Goal: Task Accomplishment & Management: Use online tool/utility

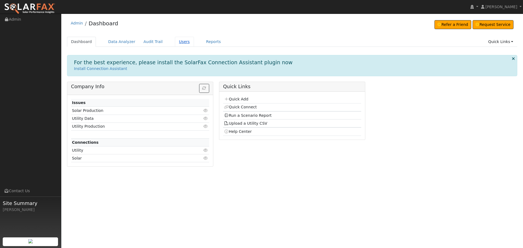
click at [175, 41] on link "Users" at bounding box center [184, 42] width 19 height 10
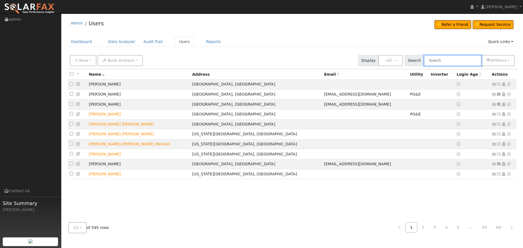
click at [450, 61] on input "text" at bounding box center [453, 60] width 58 height 11
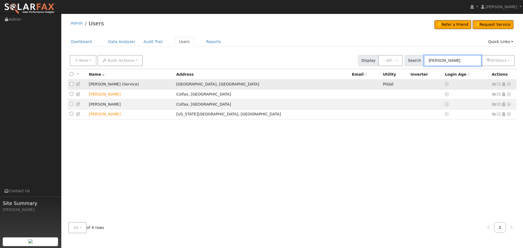
type input "[PERSON_NAME]"
click at [494, 85] on icon at bounding box center [494, 84] width 5 height 4
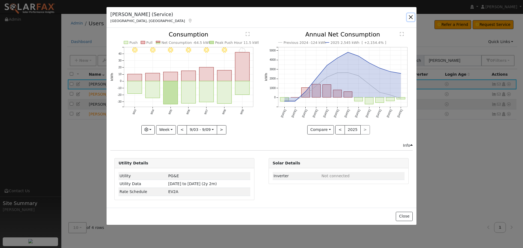
click at [409, 17] on button "button" at bounding box center [411, 17] width 8 height 8
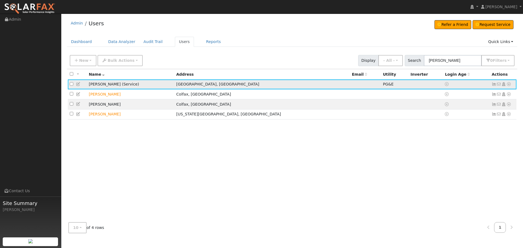
click at [511, 86] on icon at bounding box center [509, 84] width 5 height 4
click at [454, 122] on link "Export to CSV" at bounding box center [451, 122] width 40 height 8
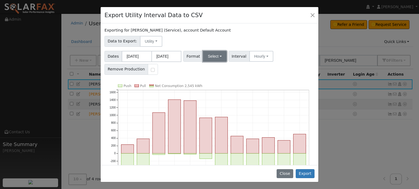
click at [215, 58] on button "Select" at bounding box center [215, 56] width 24 height 11
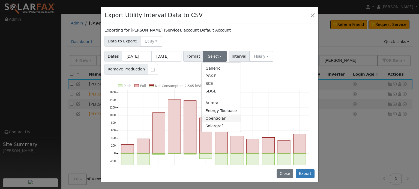
click at [205, 118] on link "OpenSolar" at bounding box center [220, 119] width 39 height 8
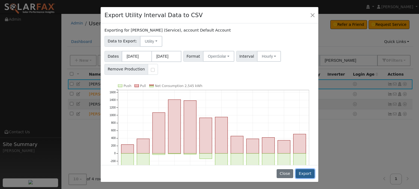
click at [302, 174] on button "Export" at bounding box center [304, 174] width 19 height 9
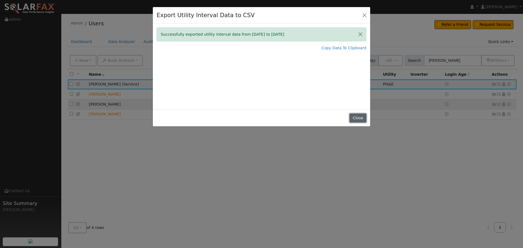
click at [353, 120] on button "Close" at bounding box center [358, 118] width 17 height 9
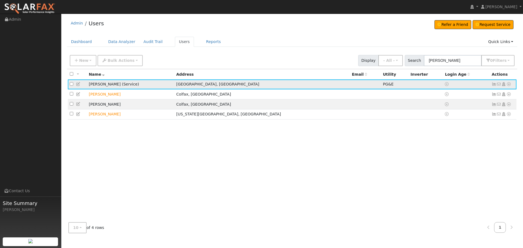
click at [494, 85] on icon at bounding box center [494, 84] width 5 height 4
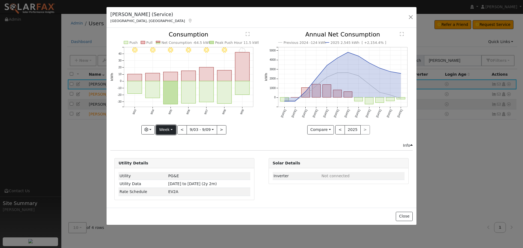
click at [174, 131] on button "Week" at bounding box center [166, 129] width 20 height 9
click at [175, 156] on link "Month" at bounding box center [175, 157] width 38 height 8
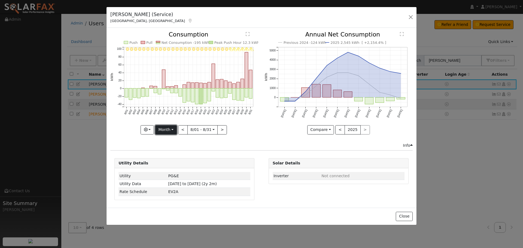
click at [173, 130] on button "Month" at bounding box center [166, 129] width 22 height 9
click at [173, 165] on link "Year" at bounding box center [175, 164] width 38 height 8
type input "[DATE]"
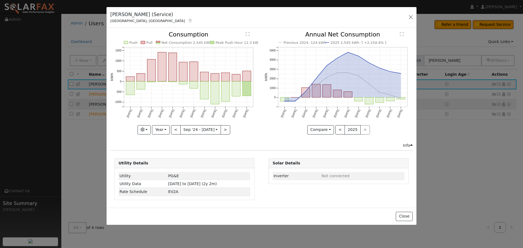
click at [288, 145] on div "Info" at bounding box center [262, 146] width 308 height 6
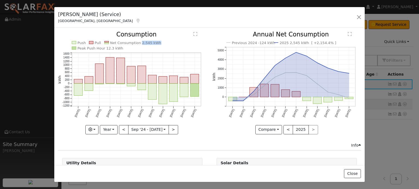
drag, startPoint x: 138, startPoint y: 44, endPoint x: 153, endPoint y: 44, distance: 15.0
click at [153, 44] on text "Net Consumption 2,545 kWh" at bounding box center [135, 43] width 51 height 4
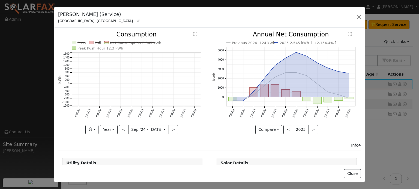
click at [144, 44] on text "Net Consumption 2,545 kWh" at bounding box center [135, 43] width 51 height 4
